Goal: Use online tool/utility: Utilize a website feature to perform a specific function

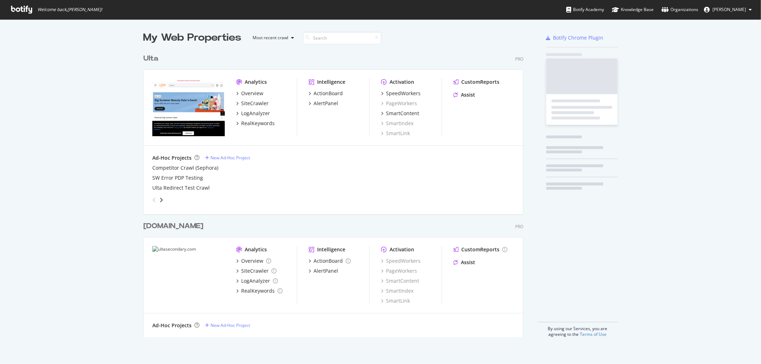
scroll to position [286, 379]
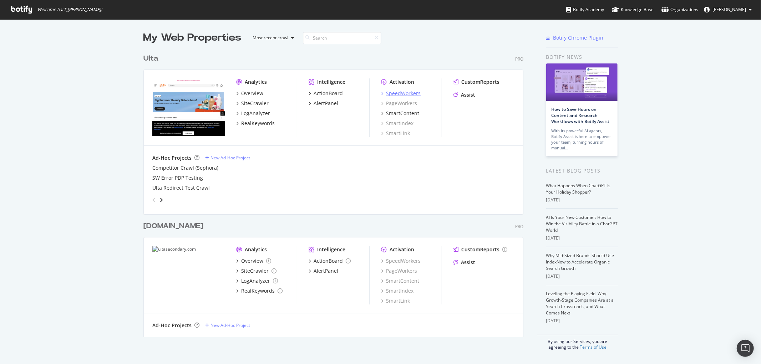
click at [405, 92] on div "SpeedWorkers" at bounding box center [403, 93] width 35 height 7
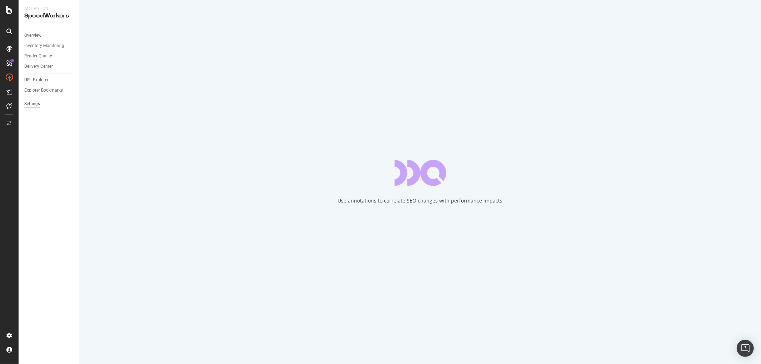
click at [36, 102] on div "Settings" at bounding box center [32, 103] width 16 height 7
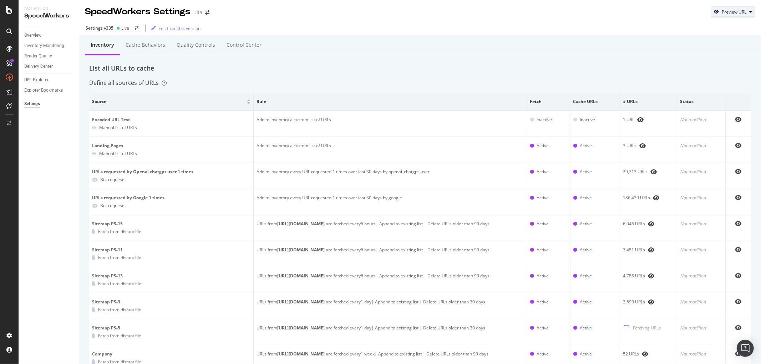
drag, startPoint x: 725, startPoint y: 11, endPoint x: 720, endPoint y: 14, distance: 5.8
click at [724, 11] on div "Preview URL" at bounding box center [733, 12] width 25 height 6
click at [684, 54] on div "Preview" at bounding box center [705, 57] width 78 height 13
click at [691, 45] on input "url" at bounding box center [705, 45] width 78 height 12
paste input "[URL][DOMAIN_NAME]"
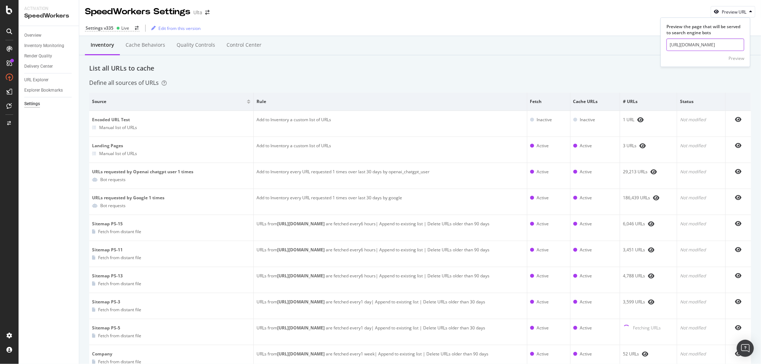
scroll to position [0, 119]
type input "[URL][DOMAIN_NAME]"
click at [737, 56] on div "Preview" at bounding box center [736, 58] width 16 height 6
